Goal: Information Seeking & Learning: Understand process/instructions

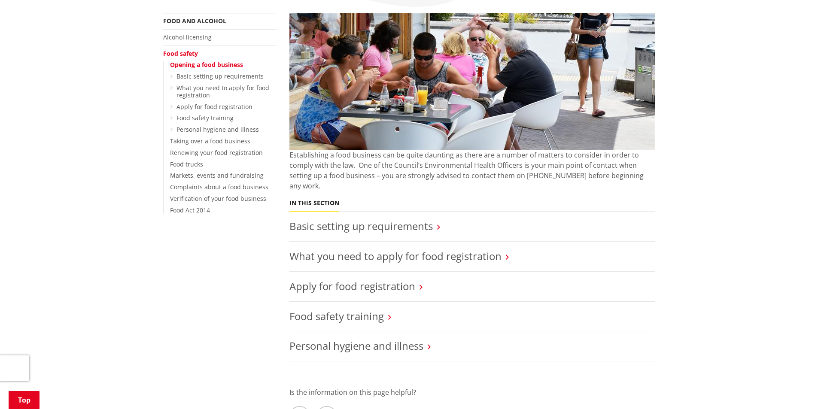
scroll to position [215, 0]
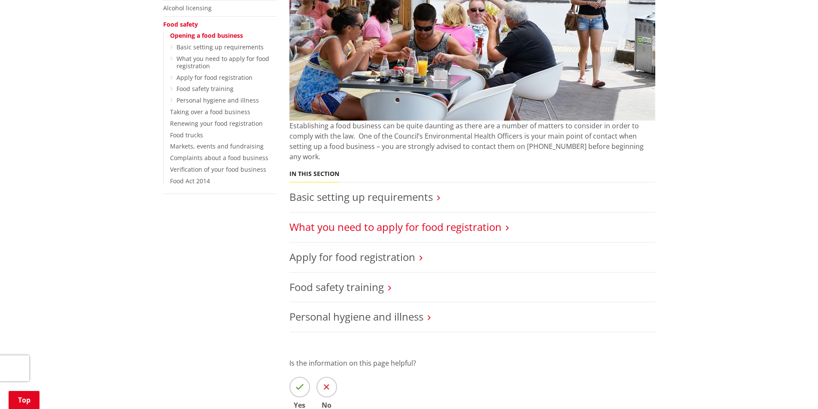
click at [404, 223] on link "What you need to apply for food registration" at bounding box center [395, 227] width 212 height 14
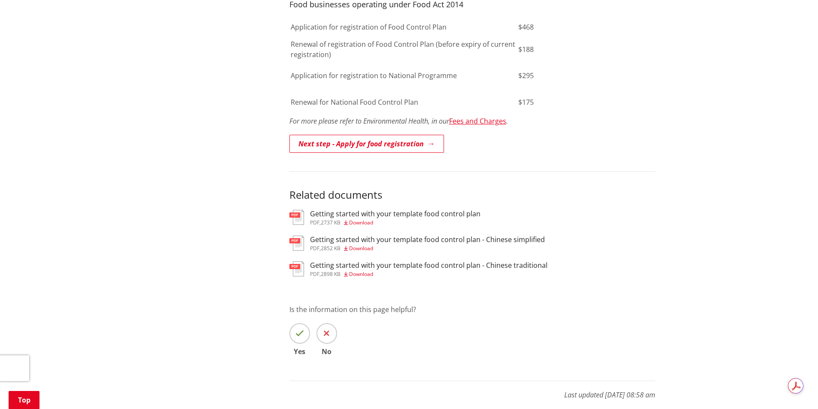
scroll to position [644, 0]
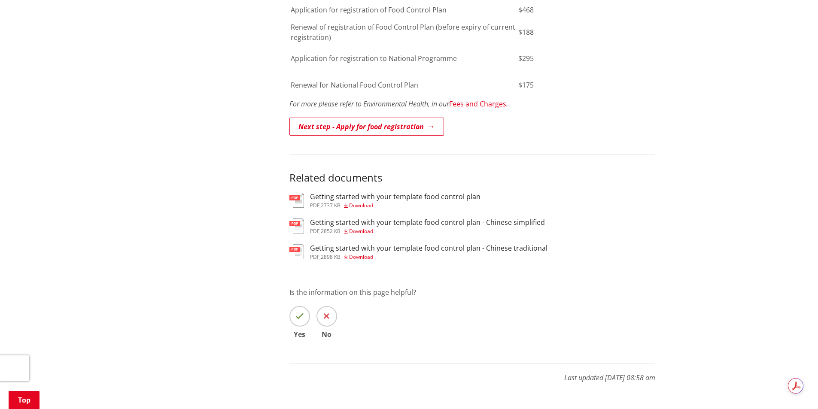
click at [347, 193] on h3 "Getting started with your template food control plan" at bounding box center [395, 197] width 170 height 8
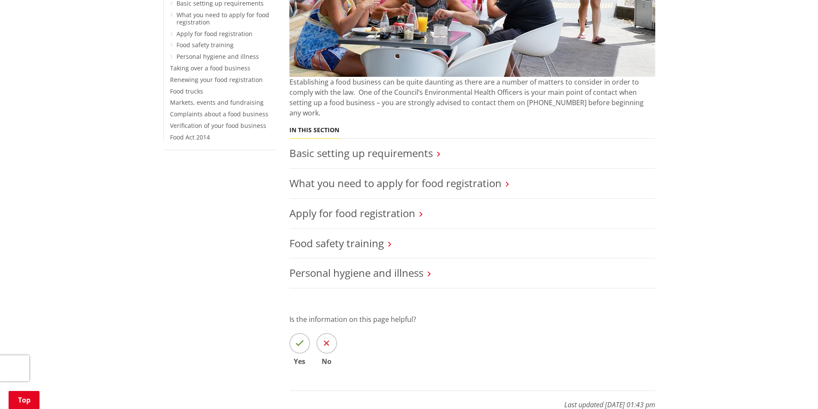
scroll to position [258, 0]
click at [325, 237] on link "Food safety training" at bounding box center [336, 244] width 94 height 14
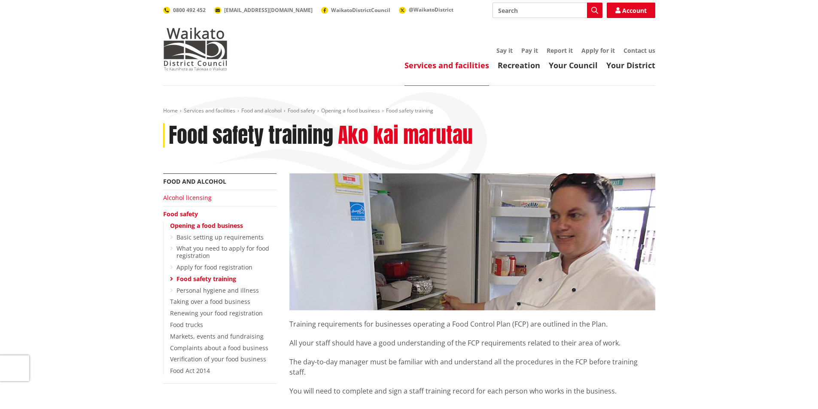
scroll to position [129, 0]
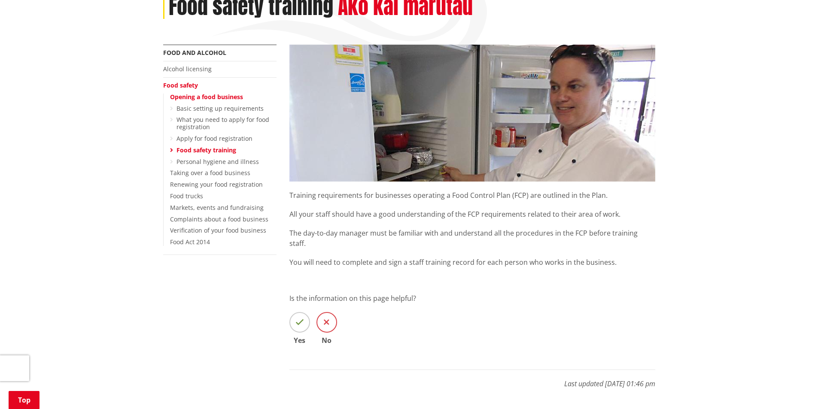
click at [325, 318] on icon at bounding box center [327, 322] width 6 height 9
click at [0, 0] on input "No" at bounding box center [0, 0] width 0 height 0
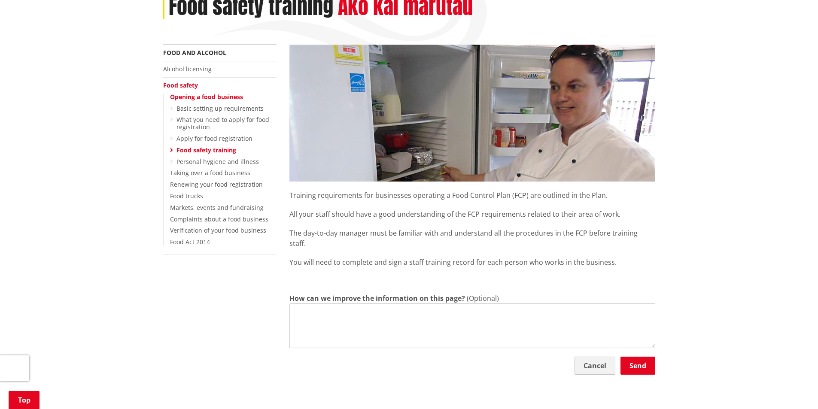
click at [591, 357] on button "Cancel" at bounding box center [594, 366] width 41 height 18
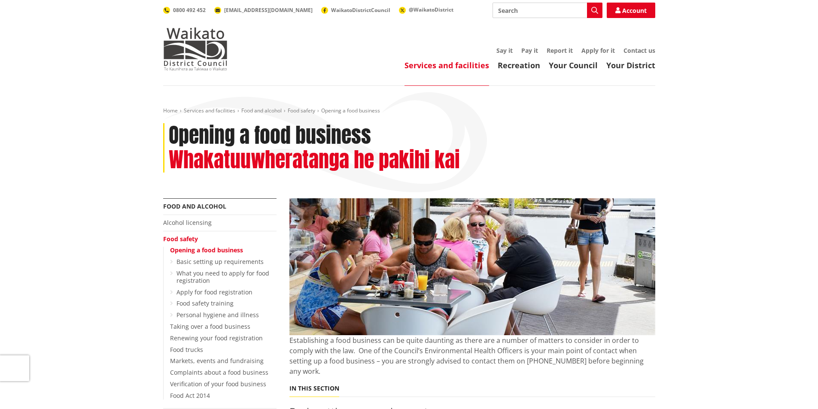
scroll to position [258, 0]
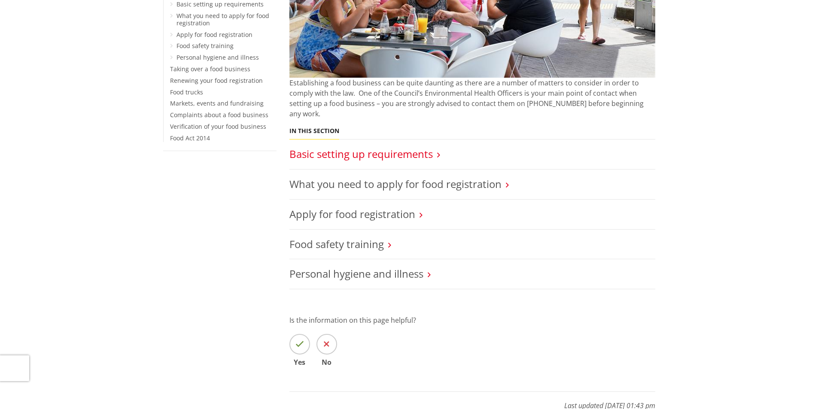
click at [364, 148] on link "Basic setting up requirements" at bounding box center [360, 154] width 143 height 14
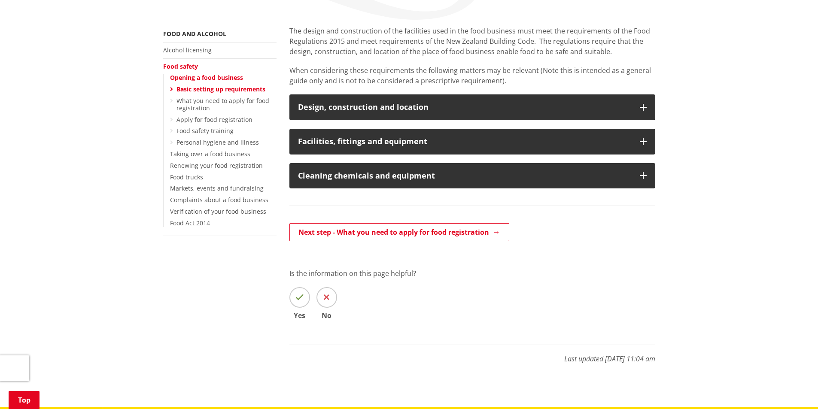
scroll to position [163, 0]
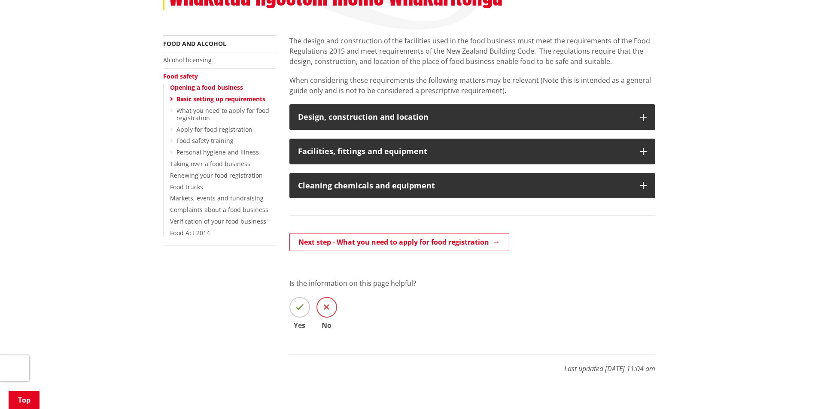
click at [329, 308] on icon at bounding box center [327, 307] width 6 height 9
click at [0, 0] on input "No" at bounding box center [0, 0] width 0 height 0
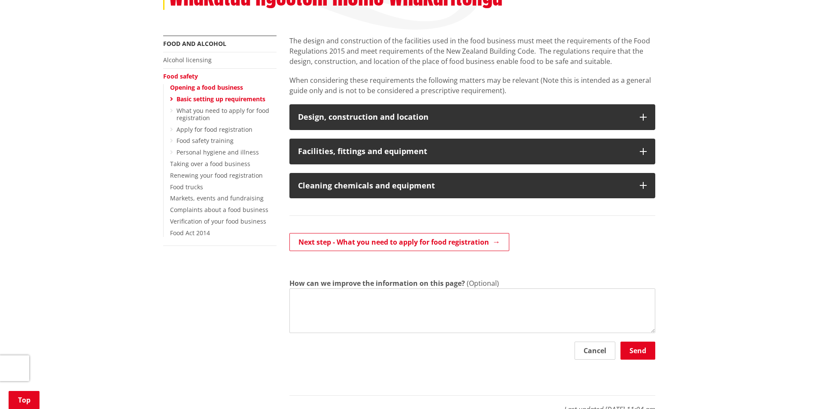
click at [501, 303] on textarea "How can we improve the information on this page?" at bounding box center [472, 310] width 366 height 45
type textarea "S"
click at [591, 356] on button "Cancel" at bounding box center [594, 351] width 41 height 18
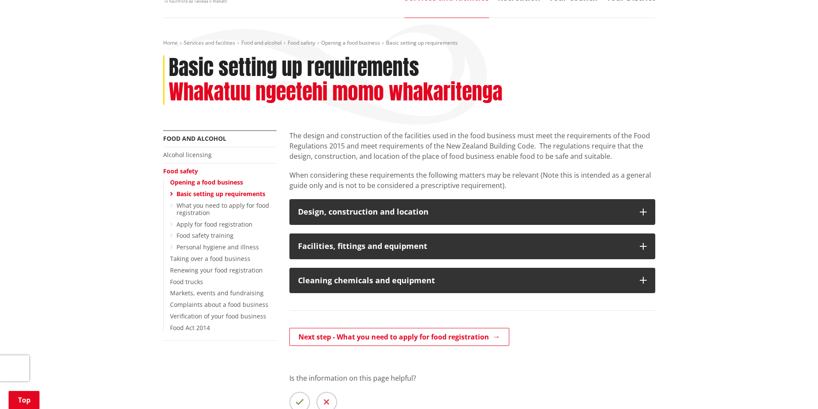
scroll to position [34, 0]
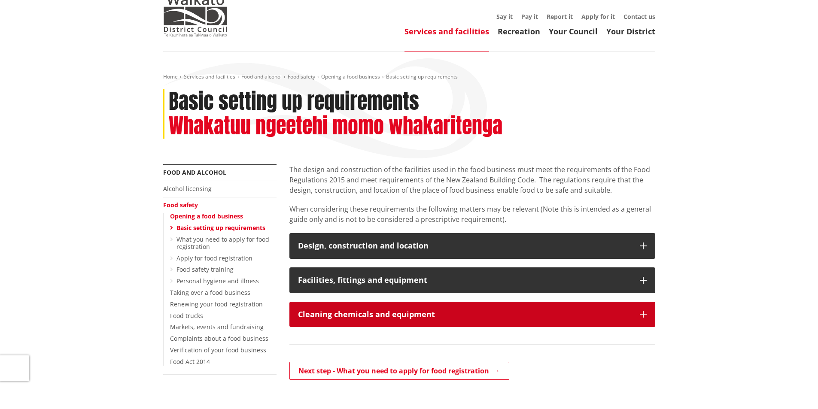
click at [378, 320] on button "Cleaning chemicals and equipment" at bounding box center [472, 315] width 366 height 26
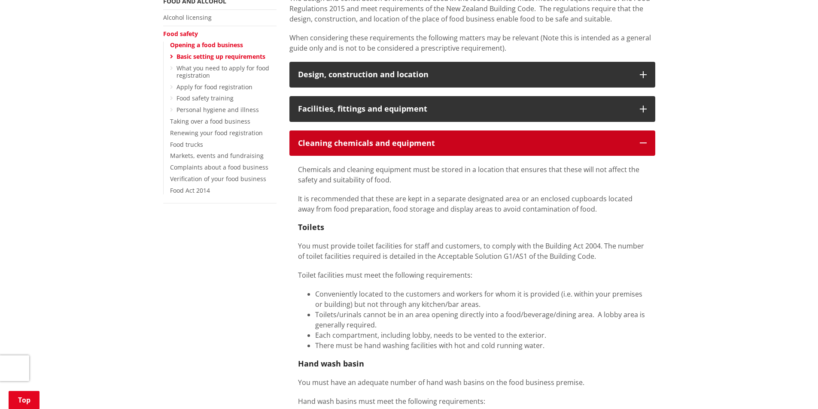
scroll to position [120, 0]
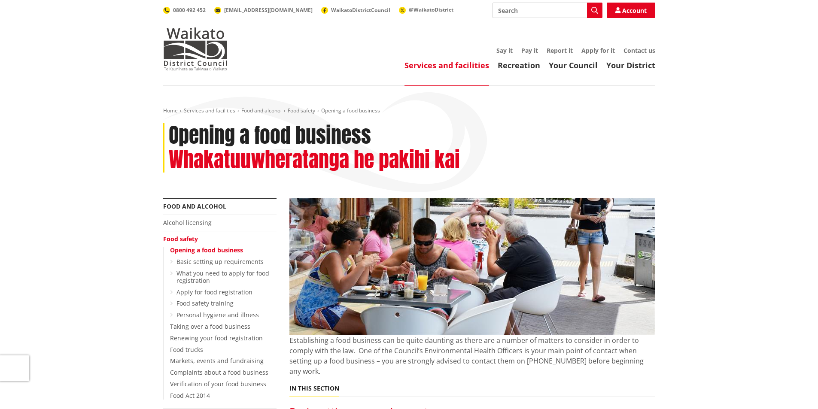
scroll to position [258, 0]
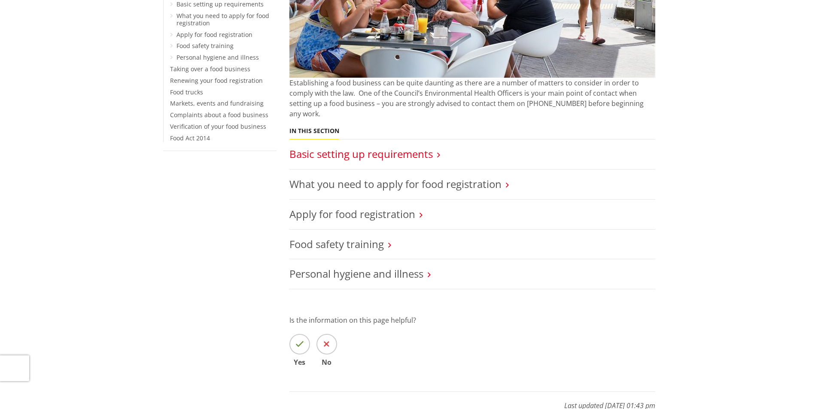
click at [379, 147] on link "Basic setting up requirements" at bounding box center [360, 154] width 143 height 14
click at [380, 177] on link "What you need to apply for food registration" at bounding box center [395, 184] width 212 height 14
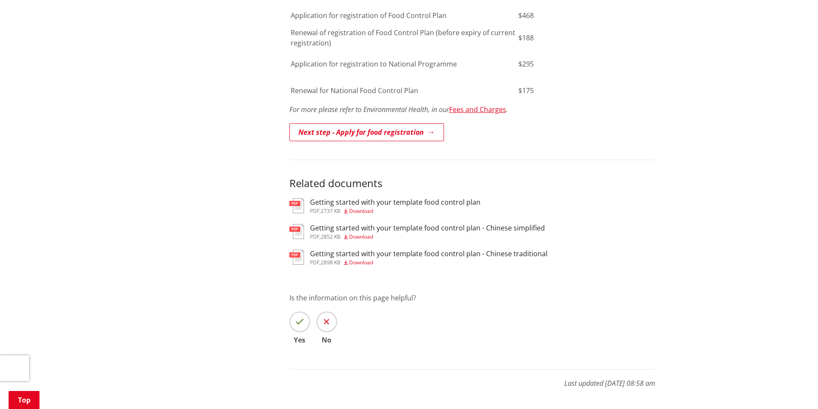
scroll to position [644, 0]
